Goal: Task Accomplishment & Management: Use online tool/utility

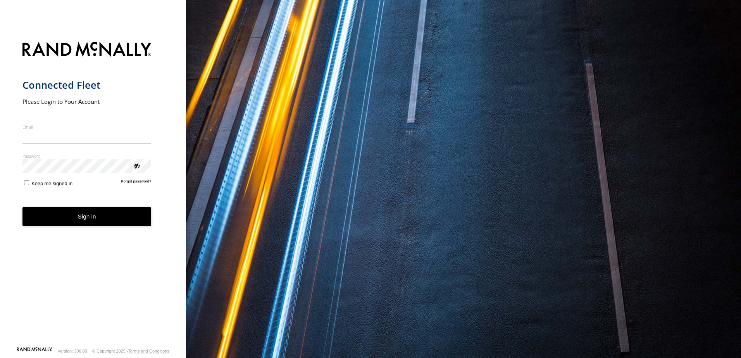
type input "**********"
click at [113, 226] on button "Sign in" at bounding box center [86, 216] width 129 height 19
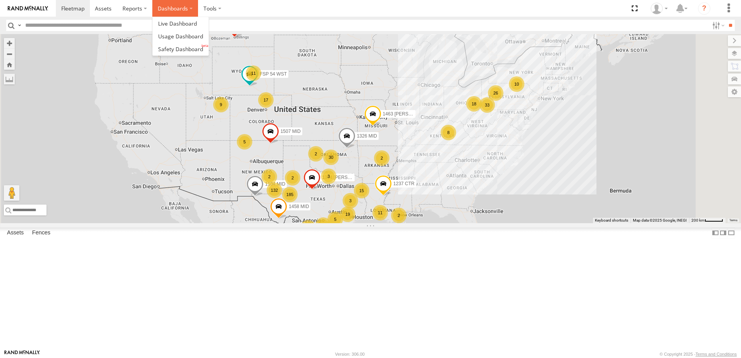
click at [185, 2] on label "Dashboards" at bounding box center [175, 8] width 46 height 17
click at [177, 52] on span at bounding box center [180, 48] width 45 height 7
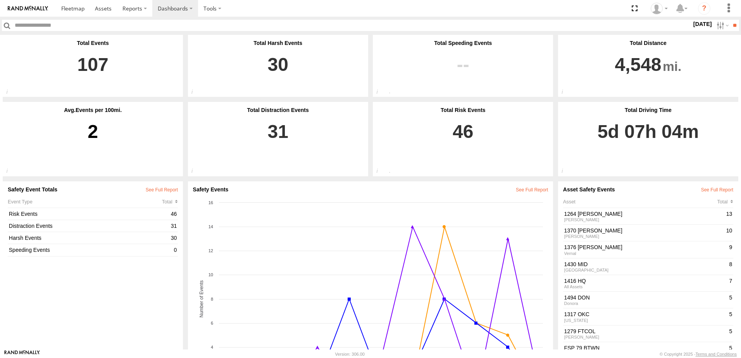
click at [692, 23] on label "29 Aug 25" at bounding box center [703, 24] width 22 height 9
click at [0, 0] on label at bounding box center [0, 0] width 0 height 0
click at [730, 27] on input "**" at bounding box center [734, 25] width 9 height 11
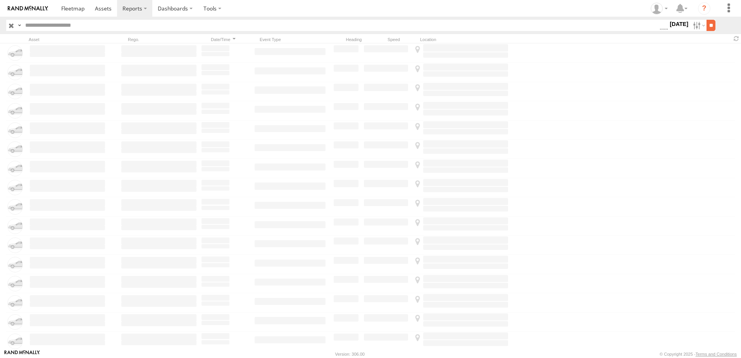
click at [707, 24] on input "**" at bounding box center [711, 25] width 9 height 11
click at [697, 25] on label at bounding box center [698, 25] width 17 height 11
click at [0, 0] on span "Driver Distracted" at bounding box center [0, 0] width 0 height 0
click at [0, 0] on span "Driver Smoking" at bounding box center [0, 0] width 0 height 0
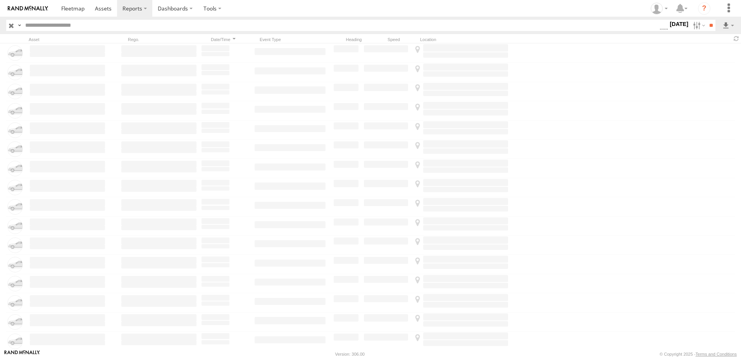
click at [0, 0] on span "Driver Smoking" at bounding box center [0, 0] width 0 height 0
click at [0, 0] on span "Food or Drink" at bounding box center [0, 0] width 0 height 0
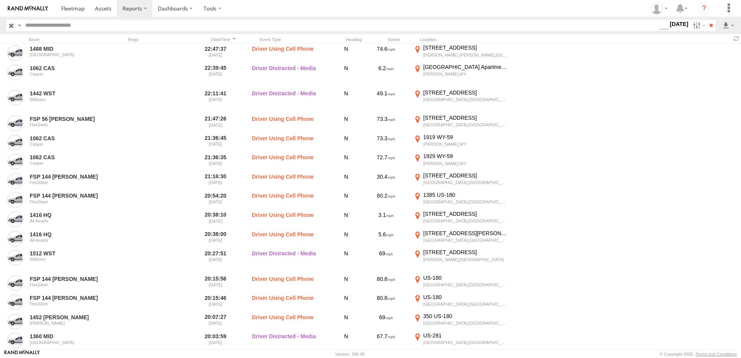
scroll to position [461, 0]
click at [0, 0] on span "Driver Distracted" at bounding box center [0, 0] width 0 height 0
click at [0, 0] on span "Food or Drink" at bounding box center [0, 0] width 0 height 0
click at [0, 0] on span "Driver Smoking" at bounding box center [0, 0] width 0 height 0
click at [710, 25] on input "**" at bounding box center [711, 25] width 9 height 11
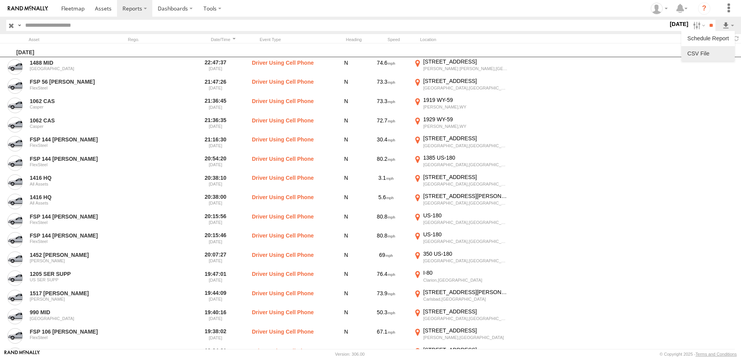
click at [708, 52] on link at bounding box center [708, 54] width 47 height 12
click at [462, 9] on section at bounding box center [397, 8] width 683 height 17
click at [250, 26] on input "text" at bounding box center [345, 25] width 646 height 11
click at [219, 30] on input "text" at bounding box center [345, 25] width 646 height 11
type input "****"
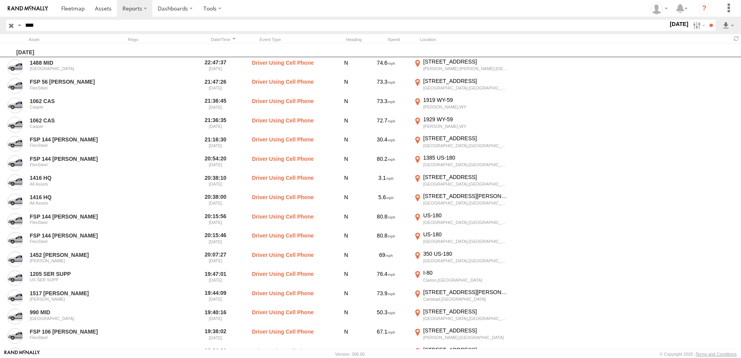
click at [707, 20] on input "**" at bounding box center [711, 25] width 9 height 11
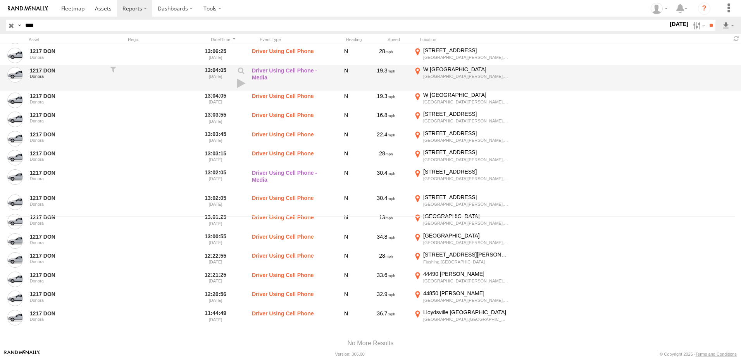
scroll to position [120, 0]
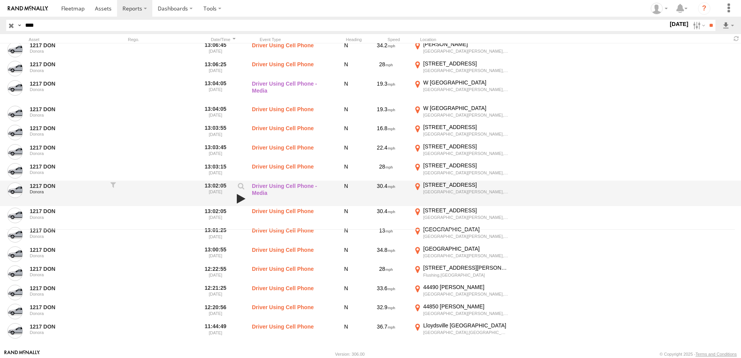
click at [240, 197] on link at bounding box center [241, 198] width 13 height 11
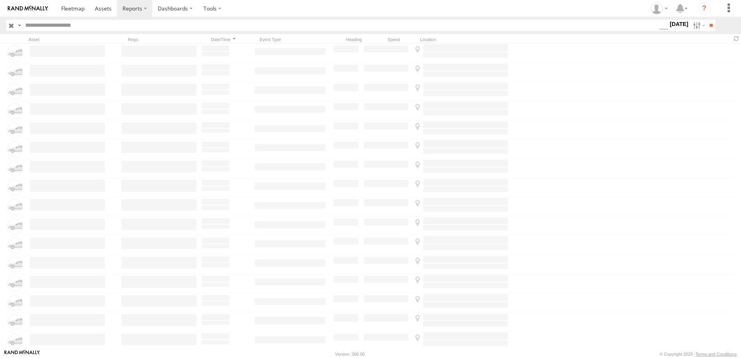
click at [670, 24] on label "28 Aug 25" at bounding box center [679, 24] width 22 height 9
click at [0, 0] on span "Seatbelt Alarm" at bounding box center [0, 0] width 0 height 0
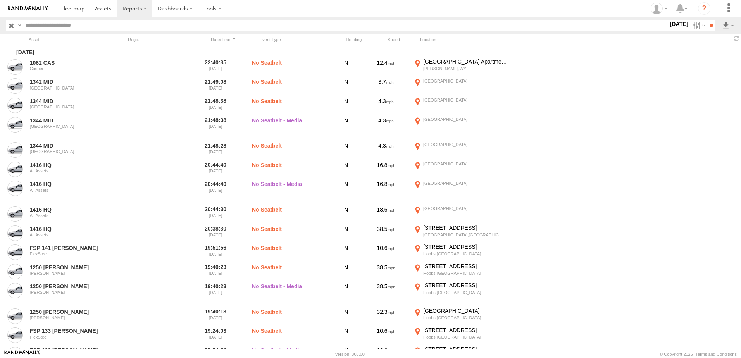
click at [0, 0] on span "Possible Fatigue" at bounding box center [0, 0] width 0 height 0
click at [0, 0] on span "Lane Departure" at bounding box center [0, 0] width 0 height 0
click at [0, 0] on span "No Driver Detected" at bounding box center [0, 0] width 0 height 0
click at [0, 0] on span "Tailgating" at bounding box center [0, 0] width 0 height 0
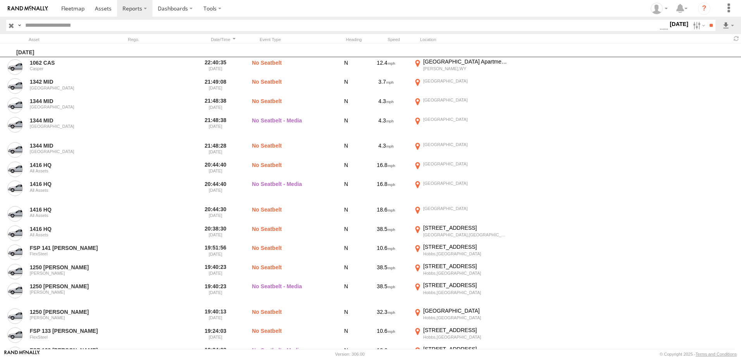
click at [0, 0] on span "Tailgating" at bounding box center [0, 0] width 0 height 0
click at [0, 0] on span "Seatbelt Alarm" at bounding box center [0, 0] width 0 height 0
click at [0, 0] on span "Possible Fatigue" at bounding box center [0, 0] width 0 height 0
click at [0, 0] on span "No Driver Detected" at bounding box center [0, 0] width 0 height 0
click at [709, 29] on input "**" at bounding box center [711, 25] width 9 height 11
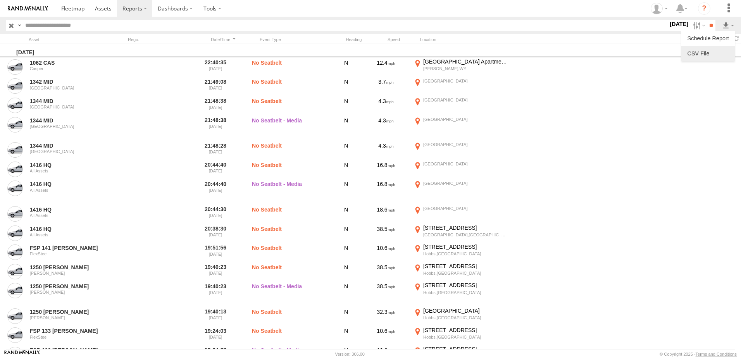
click at [707, 50] on link at bounding box center [708, 54] width 47 height 12
click at [511, 6] on section at bounding box center [397, 8] width 683 height 17
